Goal: Task Accomplishment & Management: Use online tool/utility

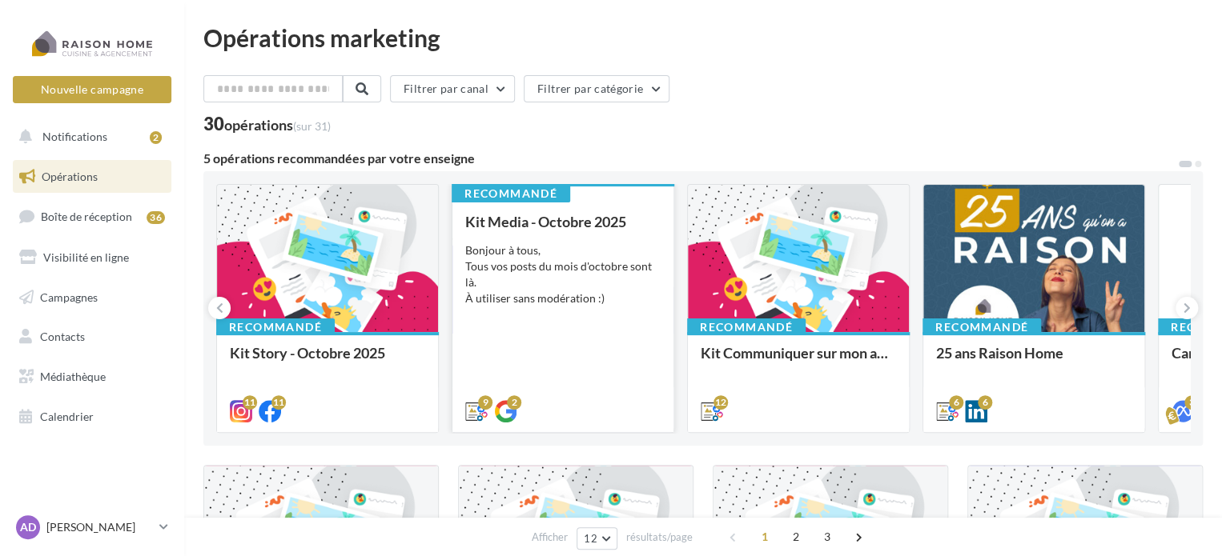
click at [620, 279] on div "Bonjour à tous, Tous vos posts du mois d'octobre sont là. À utiliser sans modér…" at bounding box center [562, 275] width 195 height 64
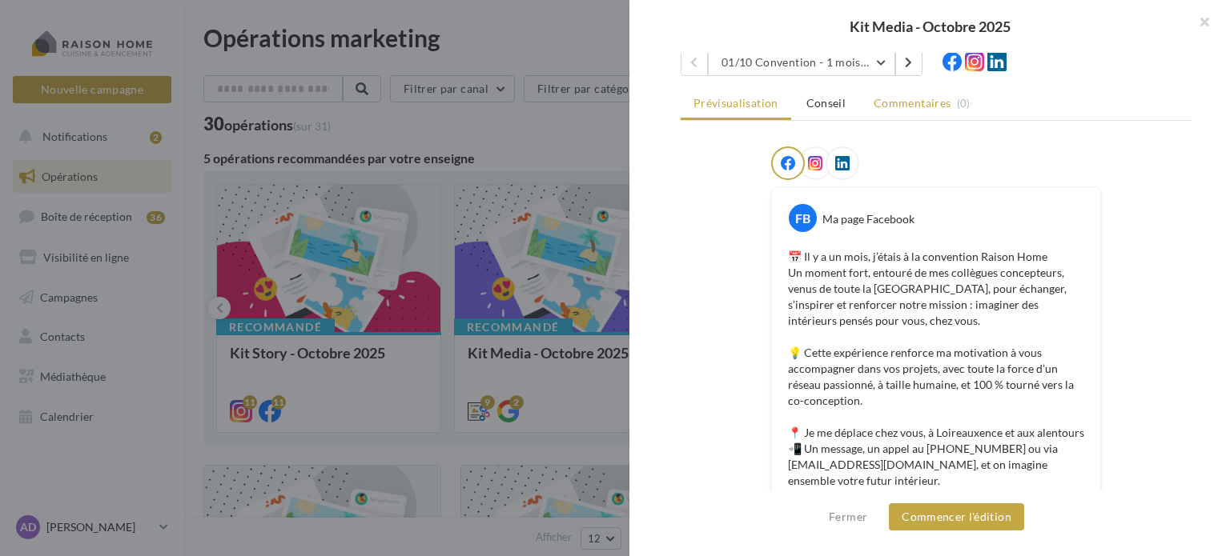
scroll to position [98, 0]
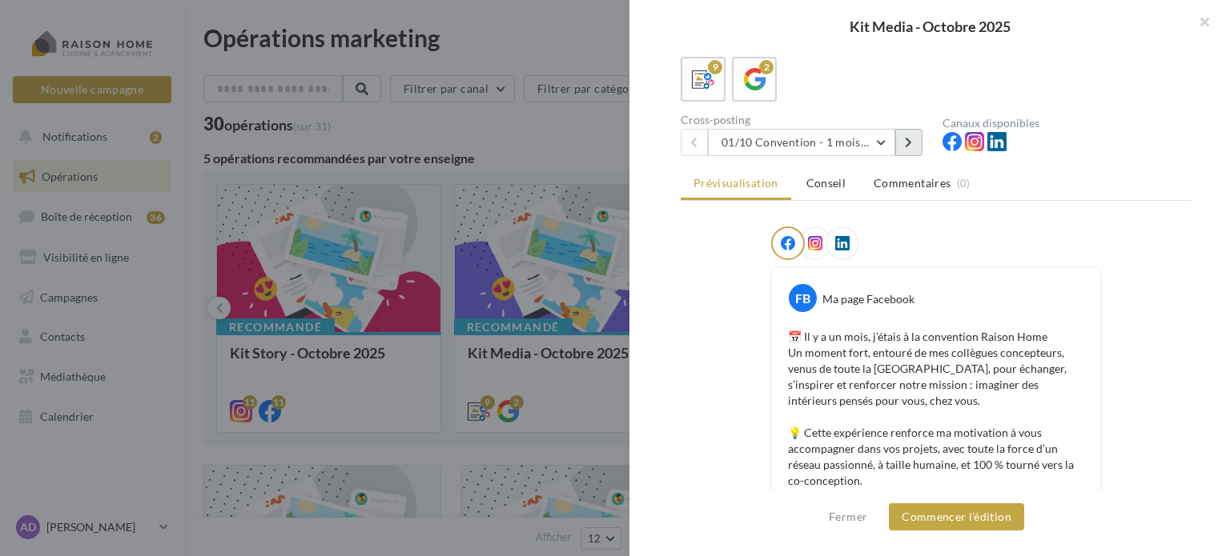
click at [908, 140] on icon at bounding box center [908, 142] width 7 height 11
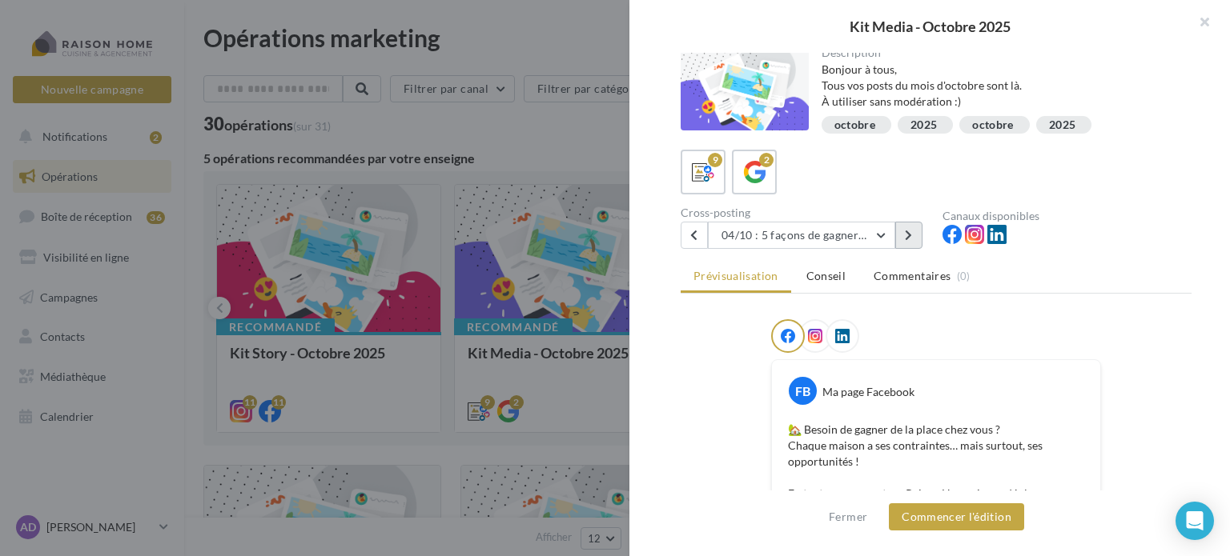
scroll to position [0, 0]
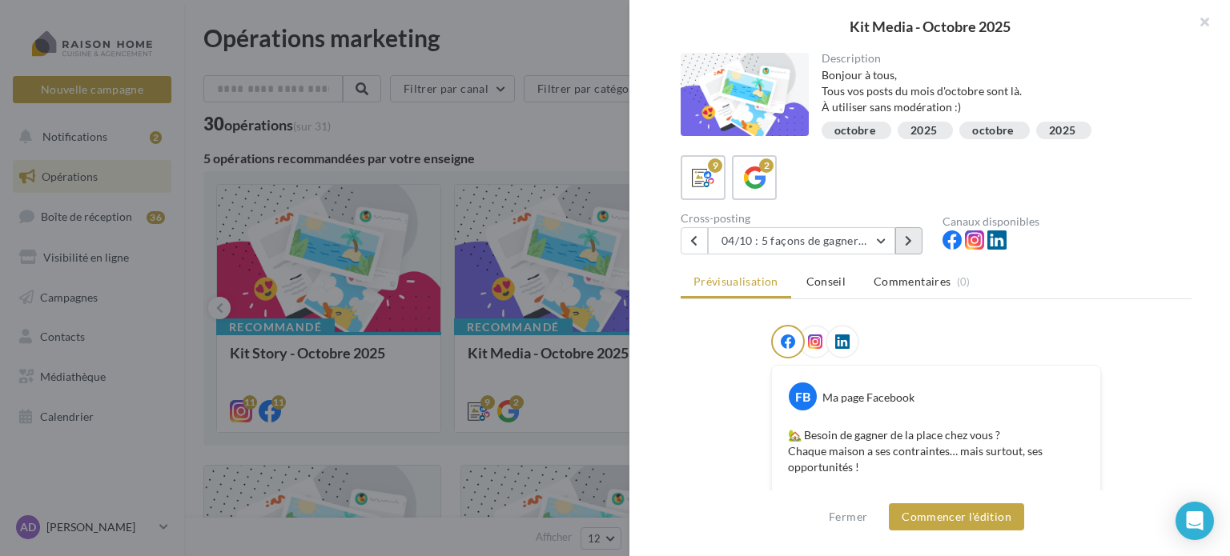
click at [909, 238] on icon at bounding box center [908, 240] width 7 height 11
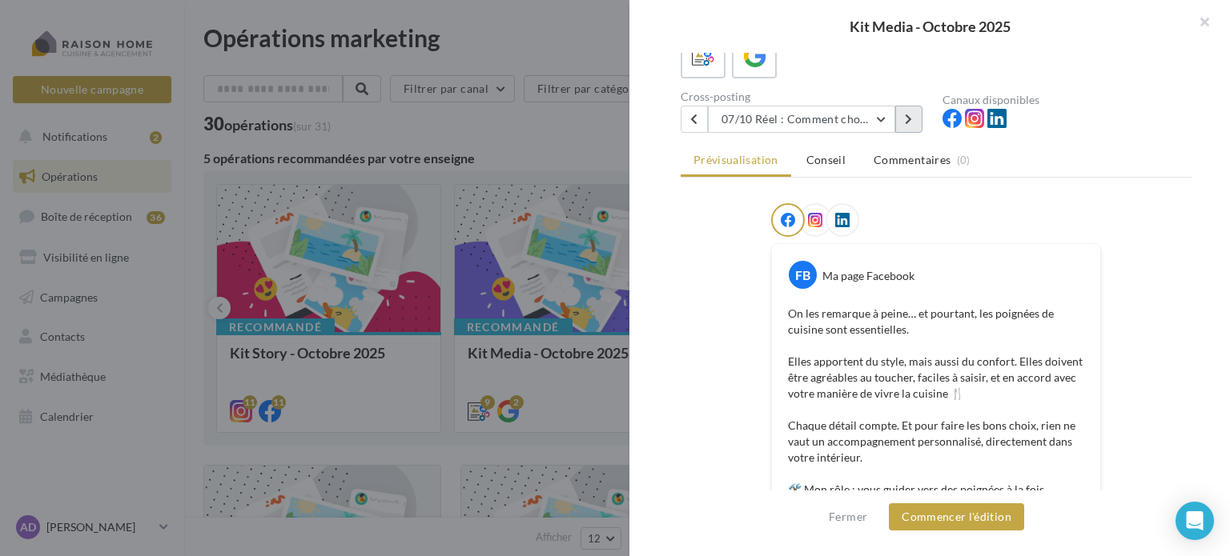
scroll to position [80, 0]
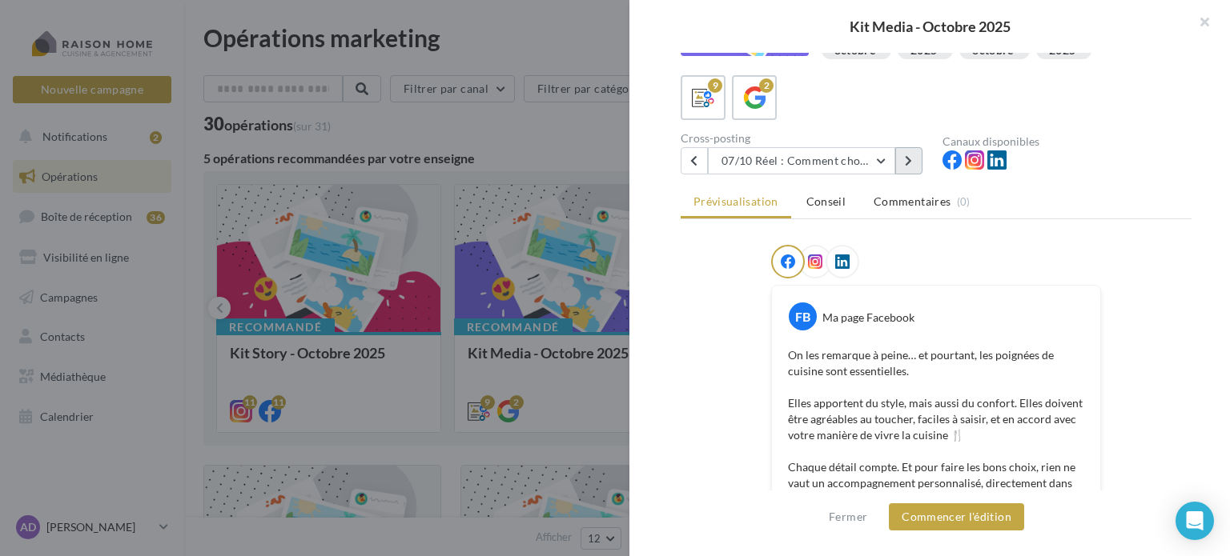
click at [902, 166] on button at bounding box center [908, 160] width 27 height 27
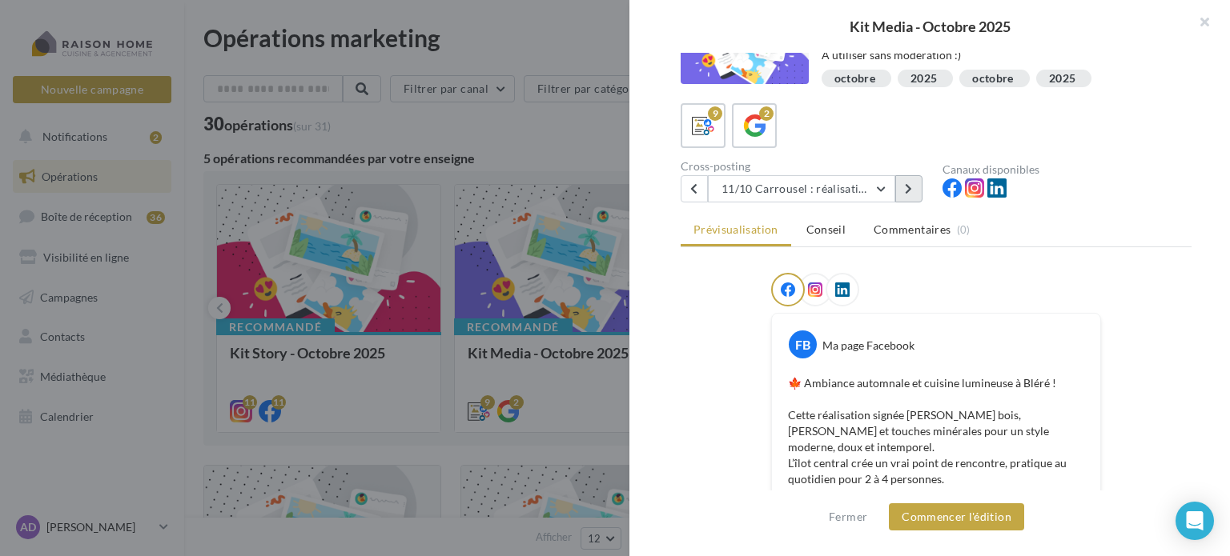
scroll to position [50, 0]
click at [904, 195] on button at bounding box center [908, 190] width 27 height 27
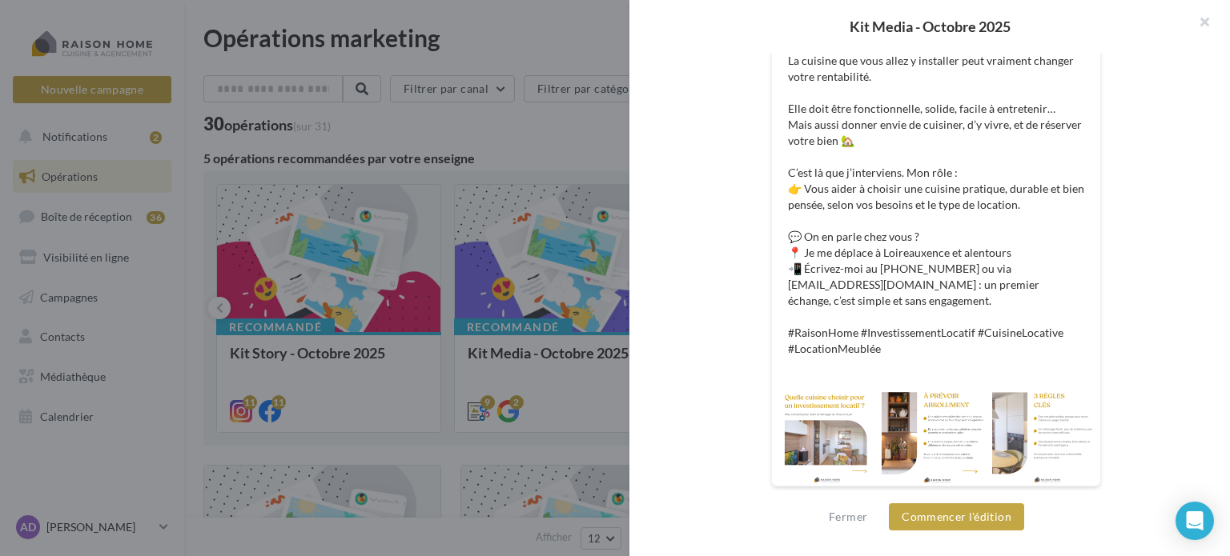
scroll to position [0, 0]
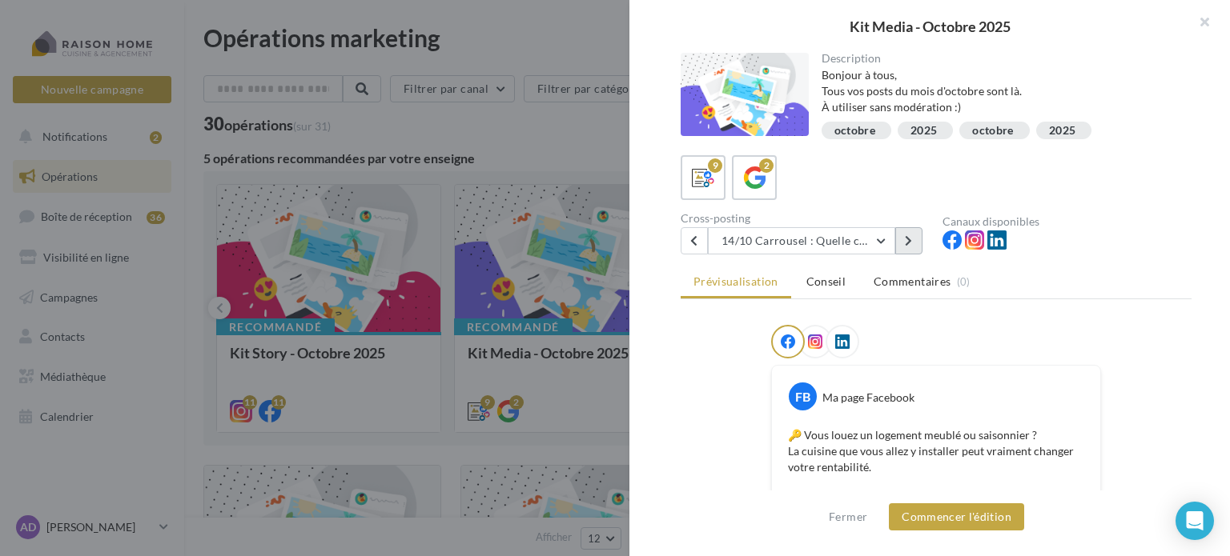
click at [905, 236] on icon at bounding box center [908, 240] width 7 height 11
click at [884, 247] on button "17/10 Réel : Cuisine rustique" at bounding box center [801, 240] width 187 height 27
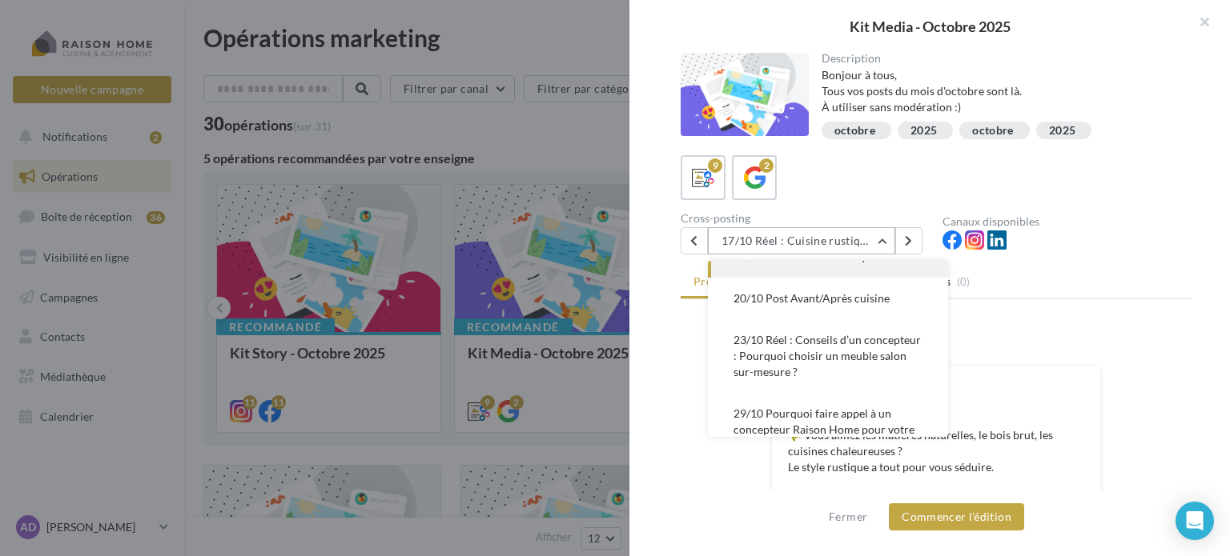
scroll to position [343, 0]
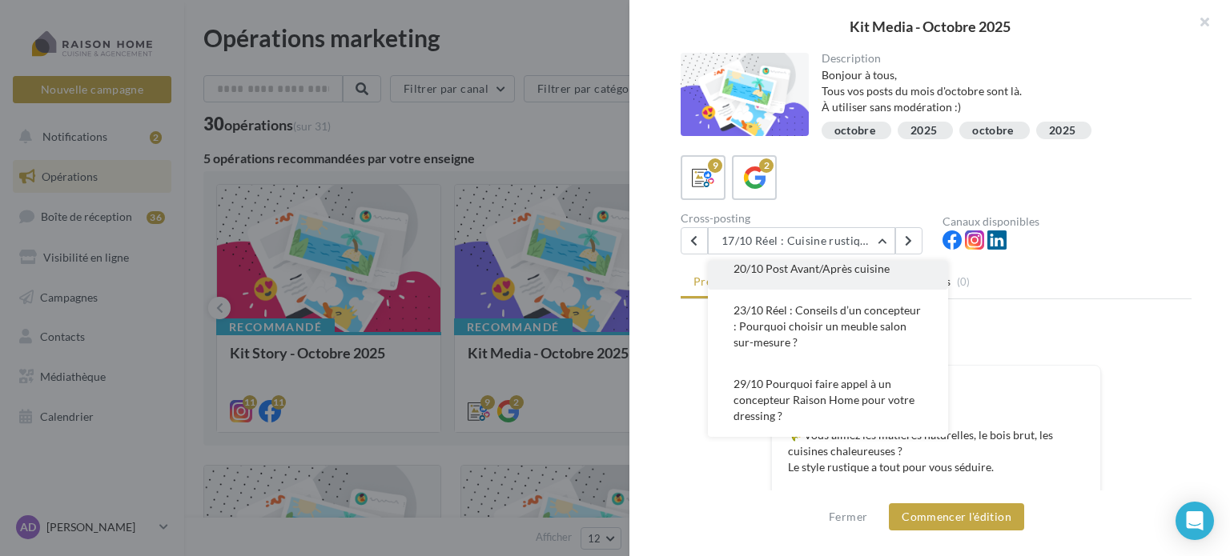
click at [834, 275] on span "20/10 Post Avant/Après cuisine" at bounding box center [811, 269] width 156 height 14
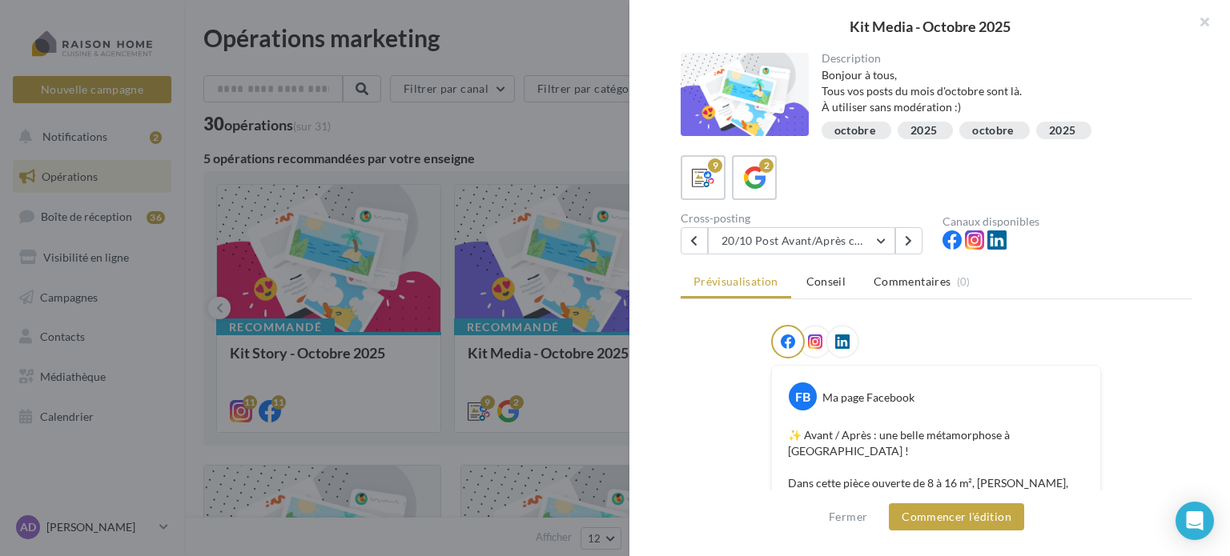
scroll to position [0, 0]
click at [792, 233] on button "20/10 Post Avant/Après cuisine" at bounding box center [801, 240] width 187 height 27
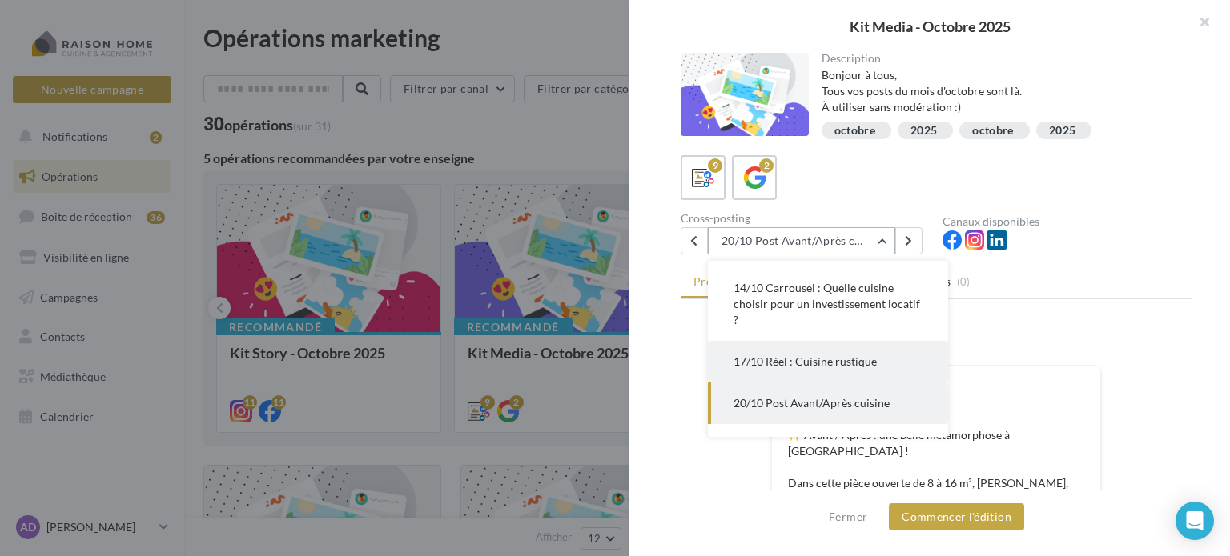
scroll to position [343, 0]
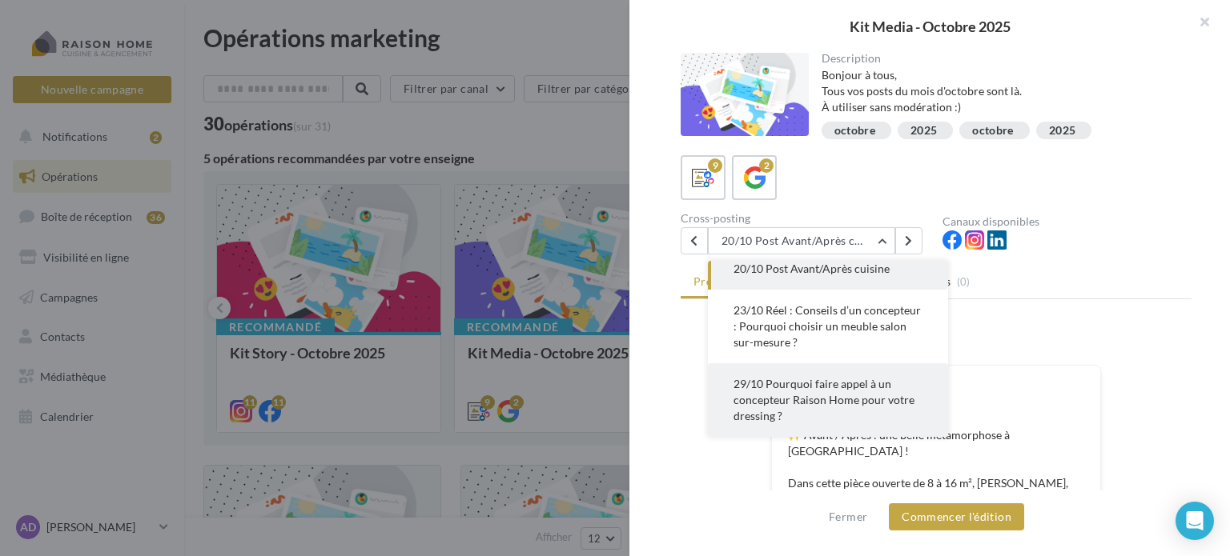
click at [810, 390] on span "29/10 Pourquoi faire appel à un concepteur Raison Home pour votre dressing ?" at bounding box center [823, 400] width 181 height 46
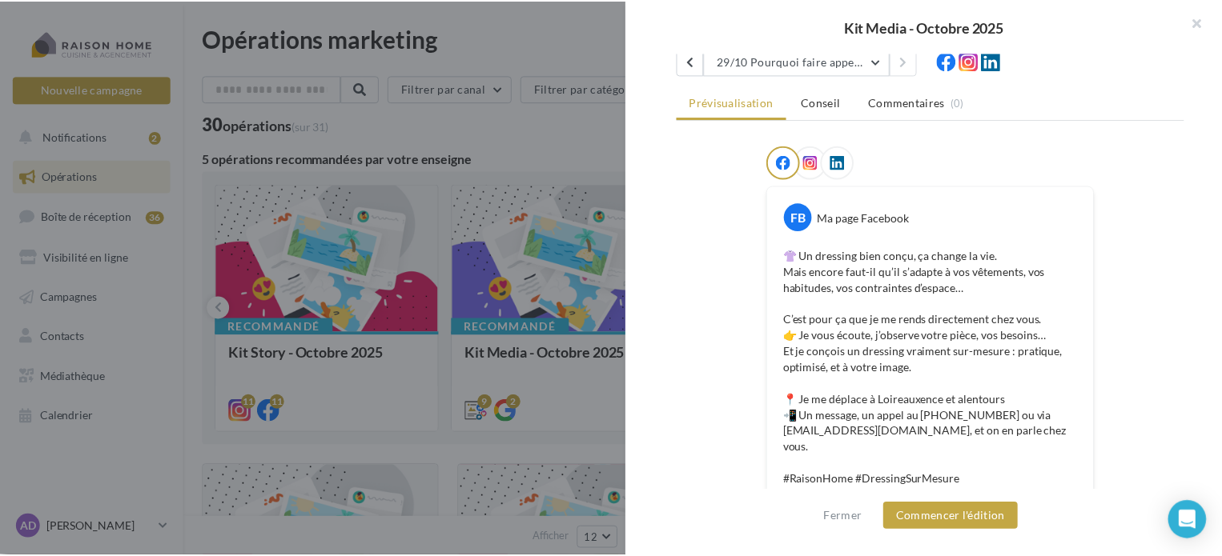
scroll to position [0, 0]
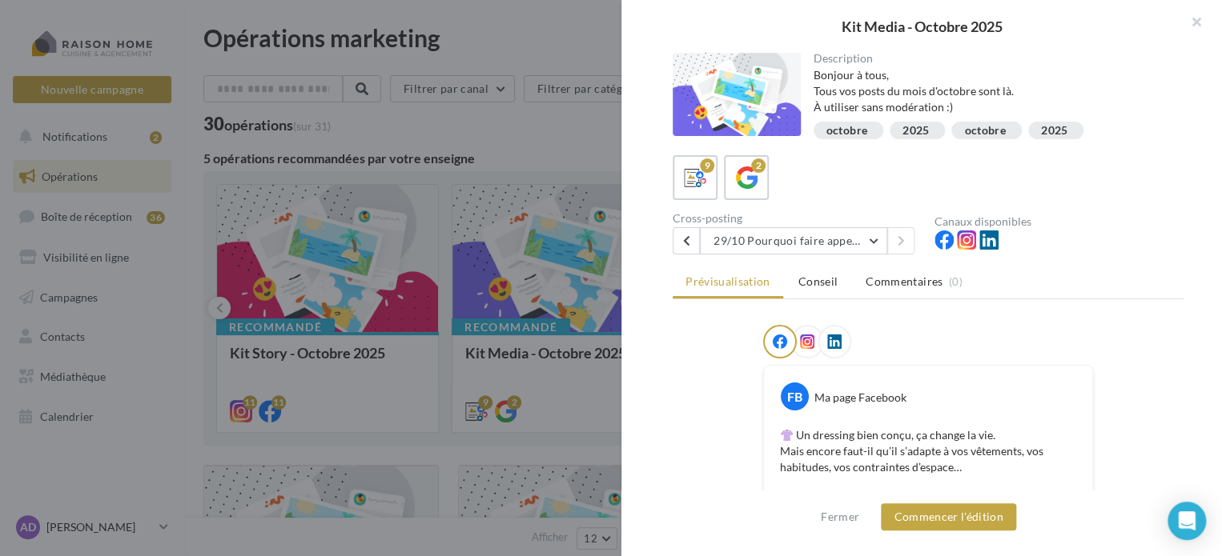
click at [520, 383] on div at bounding box center [611, 278] width 1222 height 556
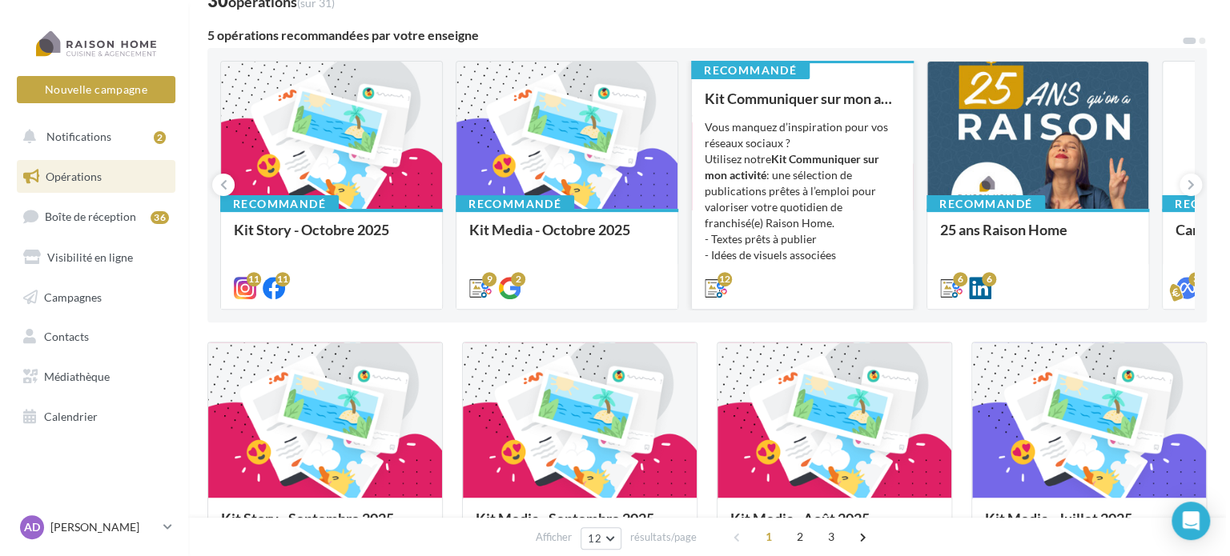
scroll to position [240, 0]
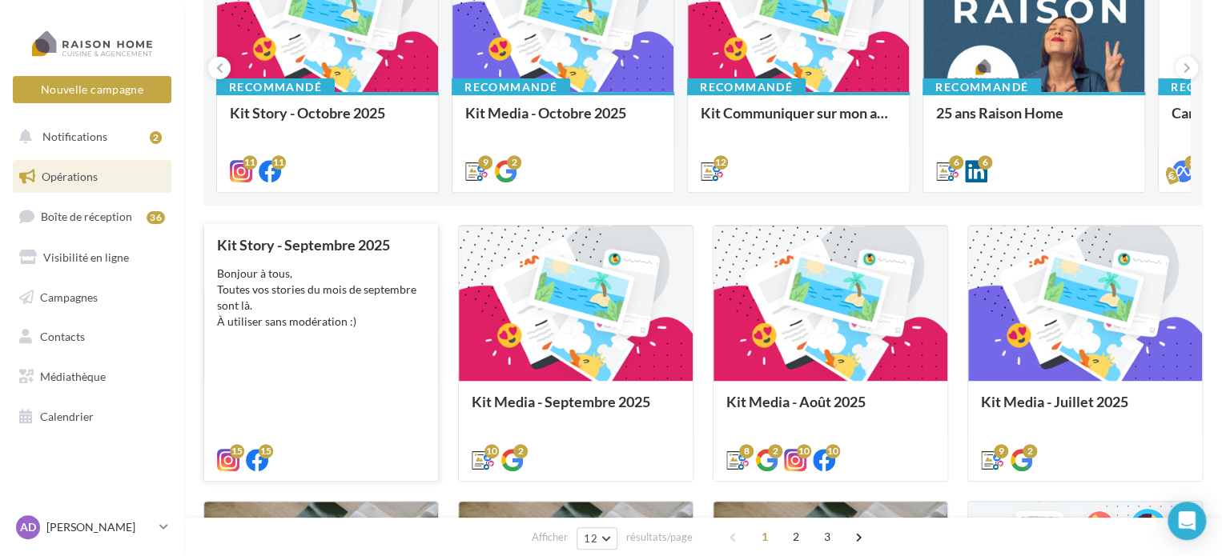
click at [346, 309] on div "Bonjour à tous, Toutes vos stories du mois de septembre sont là. À utiliser san…" at bounding box center [321, 298] width 208 height 64
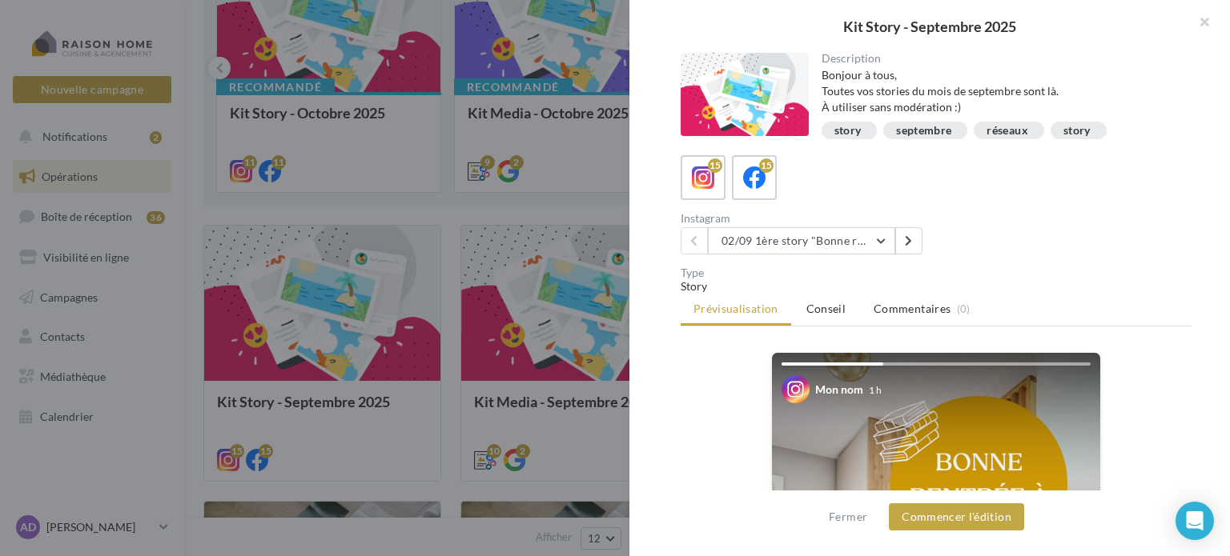
click at [447, 348] on div at bounding box center [615, 278] width 1230 height 556
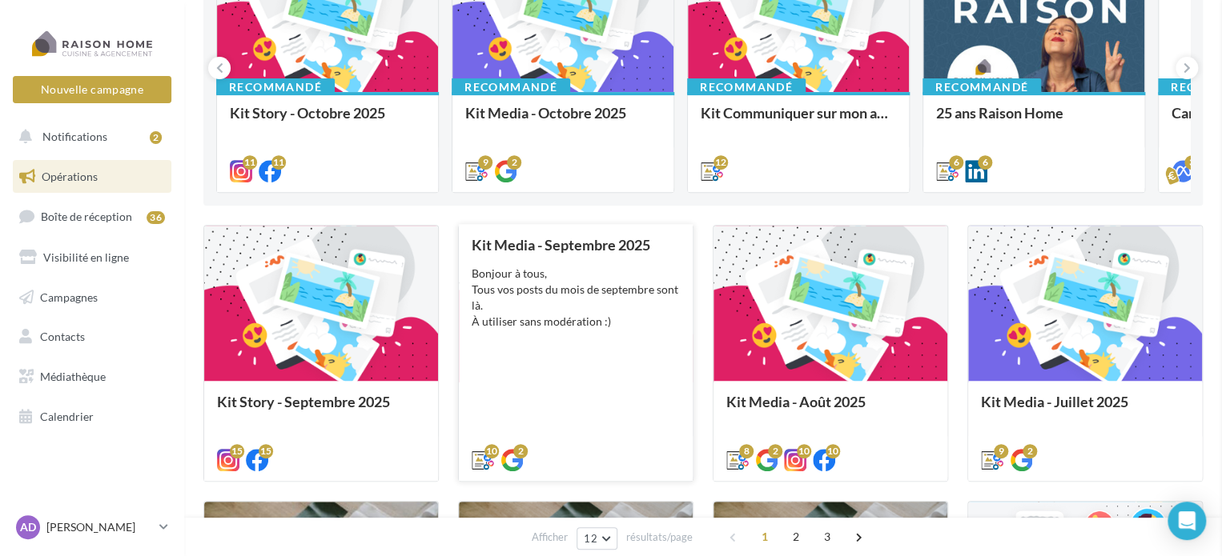
click at [596, 327] on div "Bonjour à tous, Tous vos posts du mois de septembre sont là. À utiliser sans mo…" at bounding box center [575, 298] width 208 height 64
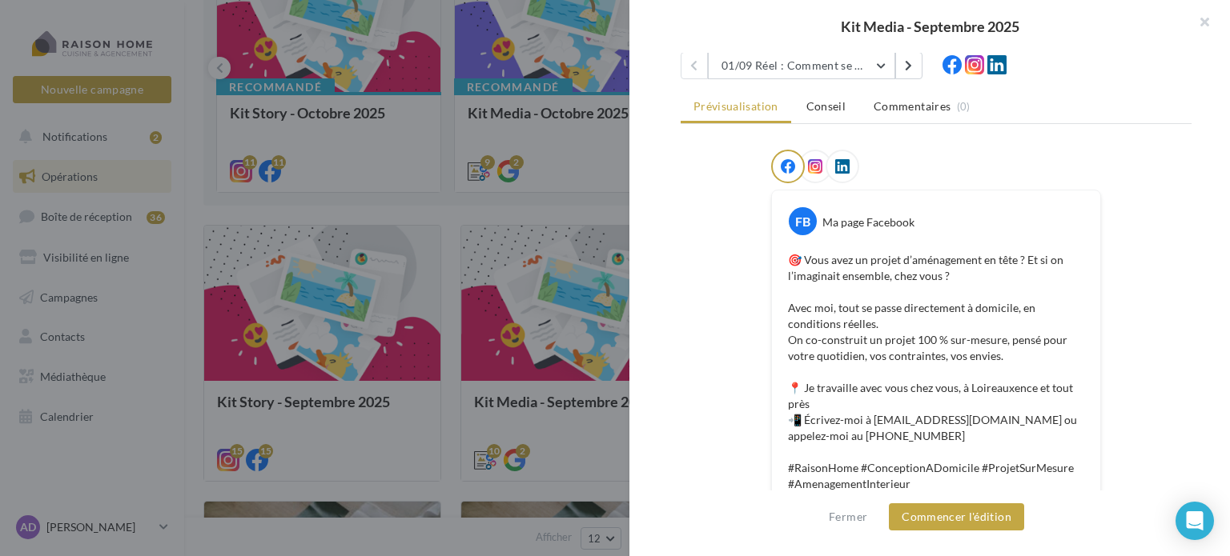
scroll to position [154, 0]
